Goal: Check status

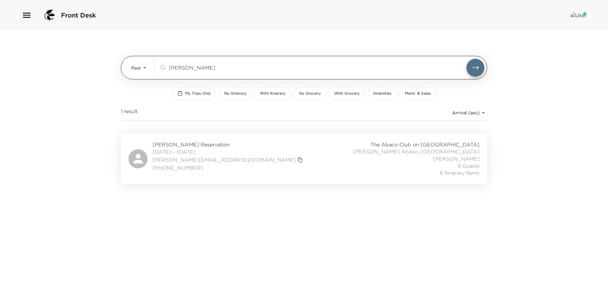
drag, startPoint x: 129, startPoint y: 72, endPoint x: 136, endPoint y: 76, distance: 8.4
click at [129, 72] on div "Past Past [PERSON_NAME] ​" at bounding box center [304, 68] width 366 height 24
drag, startPoint x: 229, startPoint y: 70, endPoint x: 142, endPoint y: 73, distance: 87.2
click at [145, 73] on div "Past Past [PERSON_NAME] ​" at bounding box center [307, 68] width 353 height 18
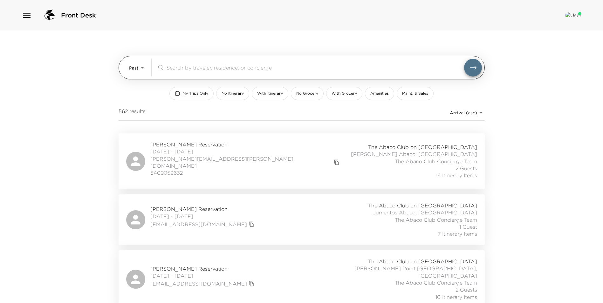
click at [136, 71] on body "Front Desk Past Past ​ My Trips Only No Itinerary With Itinerary No Grocery Wit…" at bounding box center [301, 151] width 603 height 303
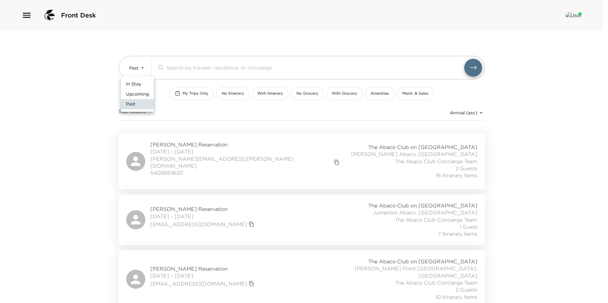
click at [152, 97] on li "Upcoming" at bounding box center [137, 94] width 33 height 10
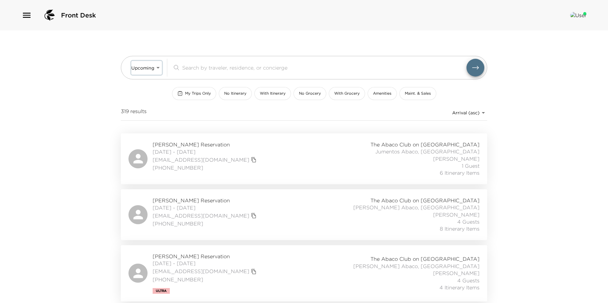
type input "Upcoming"
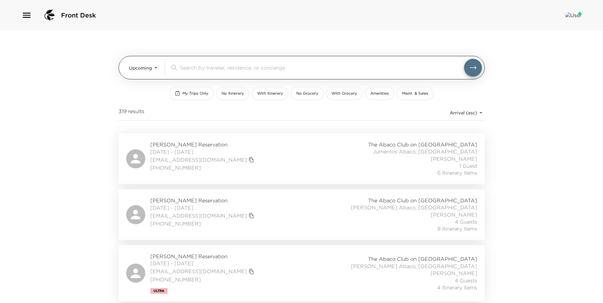
click at [176, 70] on icon at bounding box center [173, 68] width 7 height 8
click at [208, 68] on input "search" at bounding box center [322, 67] width 284 height 7
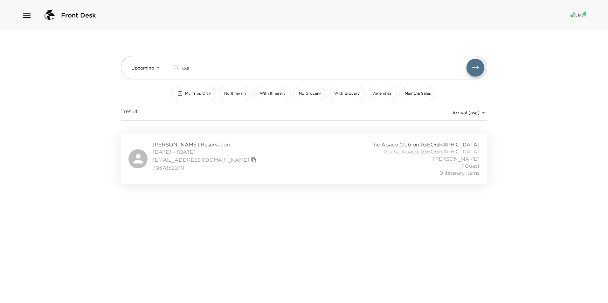
type input "car"
click at [334, 154] on div "[PERSON_NAME] Reservation [DATE] - [DATE] [EMAIL_ADDRESS][DOMAIN_NAME] 70378520…" at bounding box center [303, 159] width 351 height 36
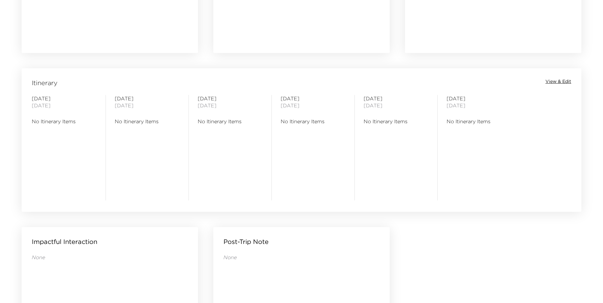
scroll to position [509, 0]
